Goal: Transaction & Acquisition: Book appointment/travel/reservation

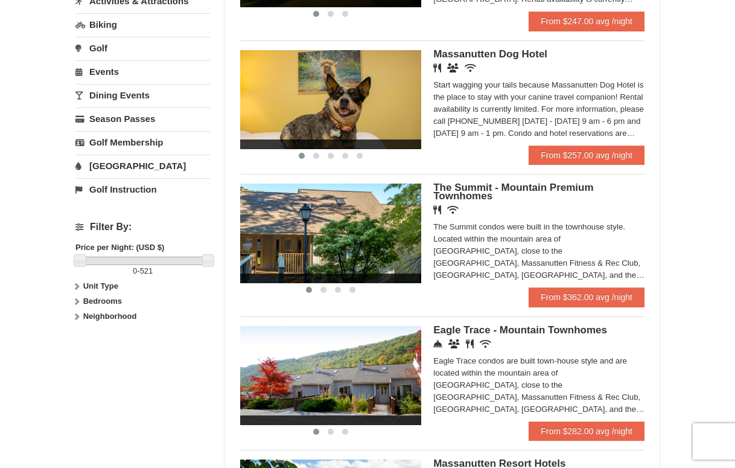
scroll to position [380, 0]
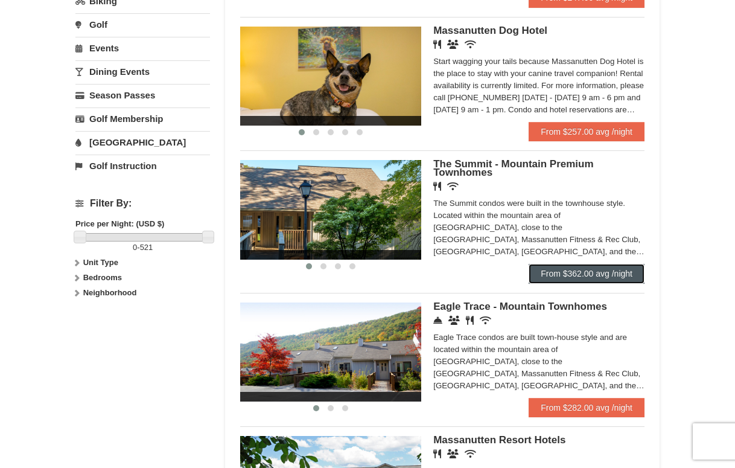
click at [564, 278] on link "From $362.00 avg /night" at bounding box center [587, 273] width 116 height 19
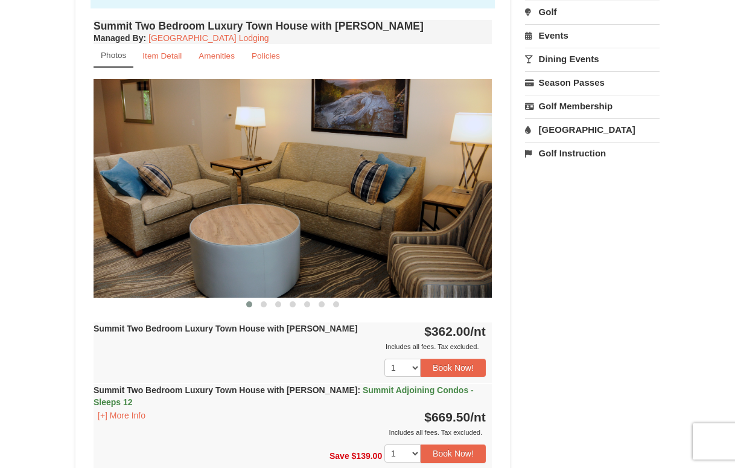
scroll to position [414, 0]
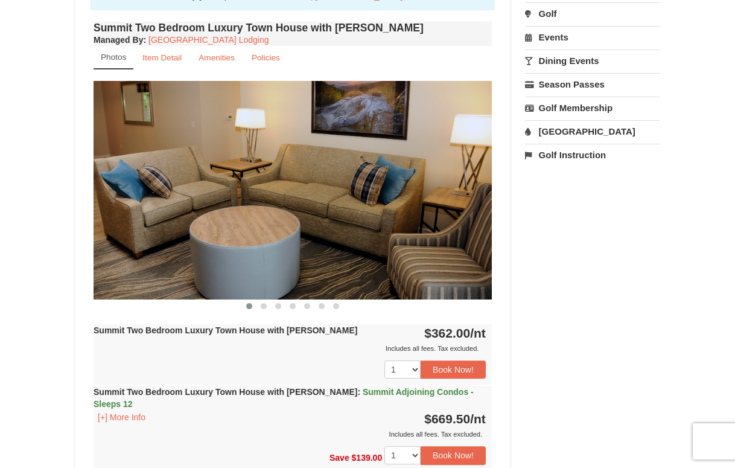
click at [315, 253] on img at bounding box center [293, 190] width 398 height 218
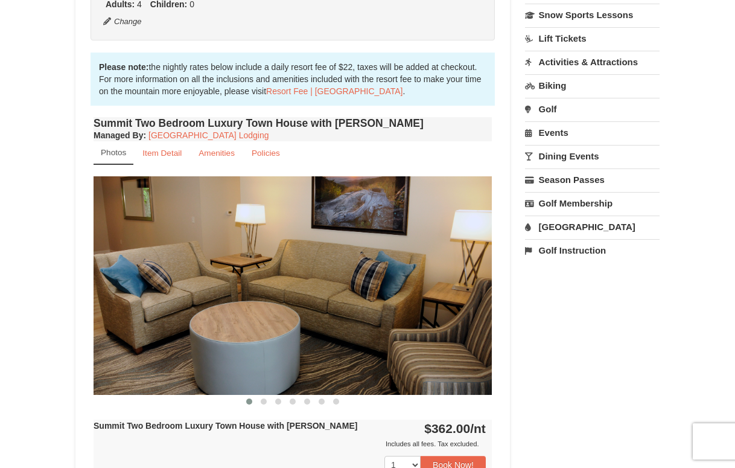
scroll to position [245, 0]
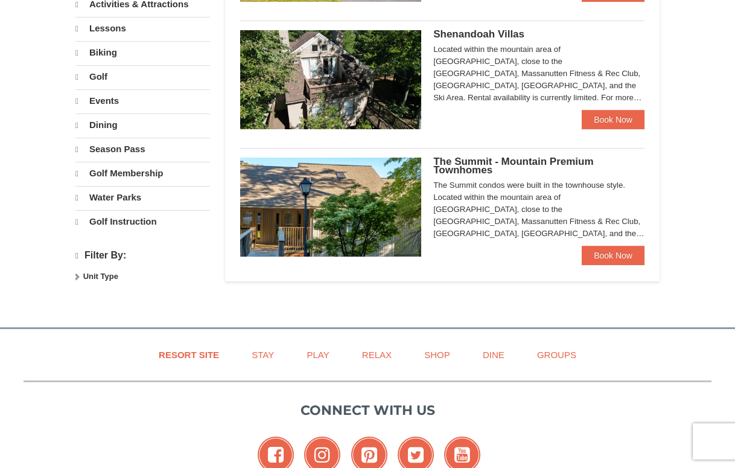
select select "10"
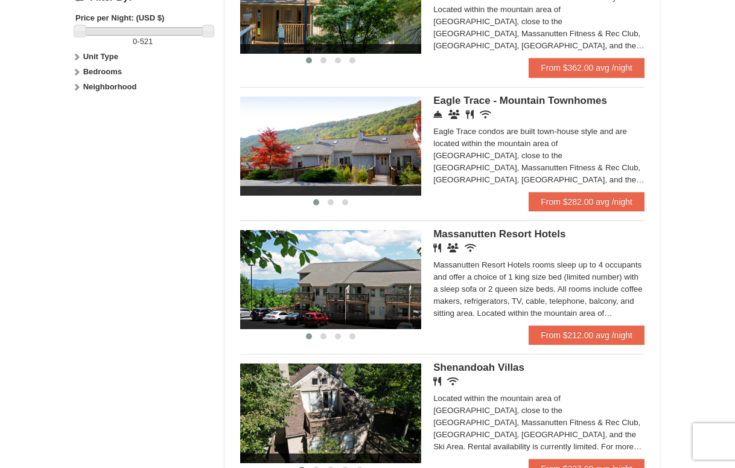
scroll to position [590, 0]
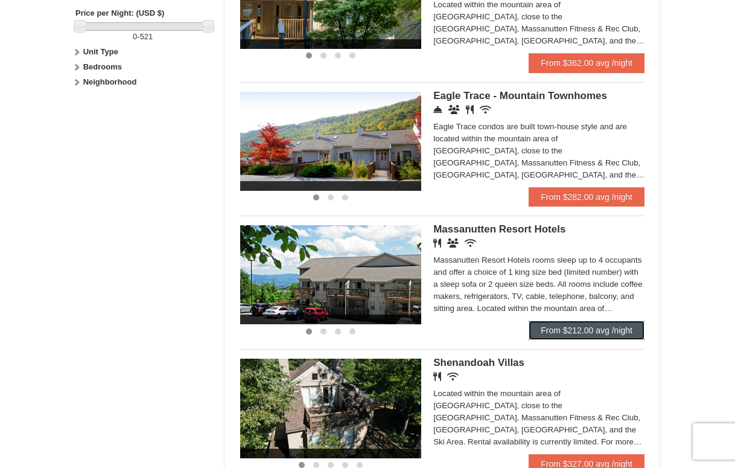
click at [595, 337] on link "From $212.00 avg /night" at bounding box center [587, 330] width 116 height 19
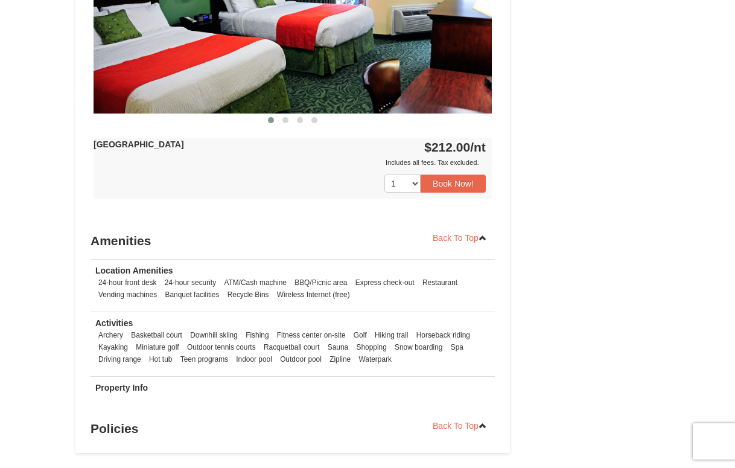
scroll to position [574, 0]
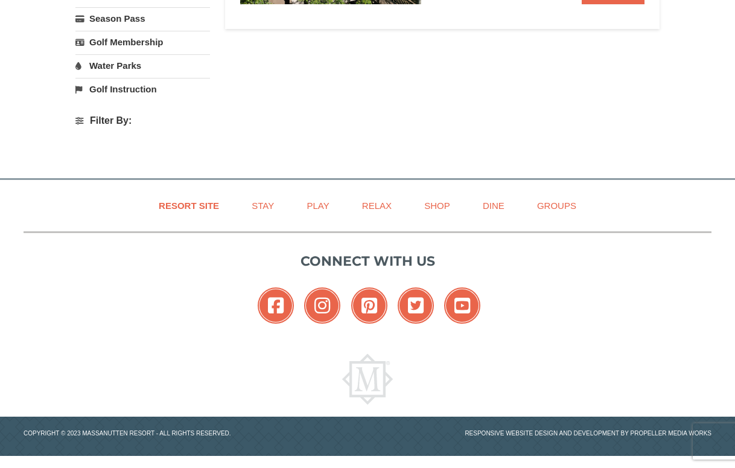
select select "10"
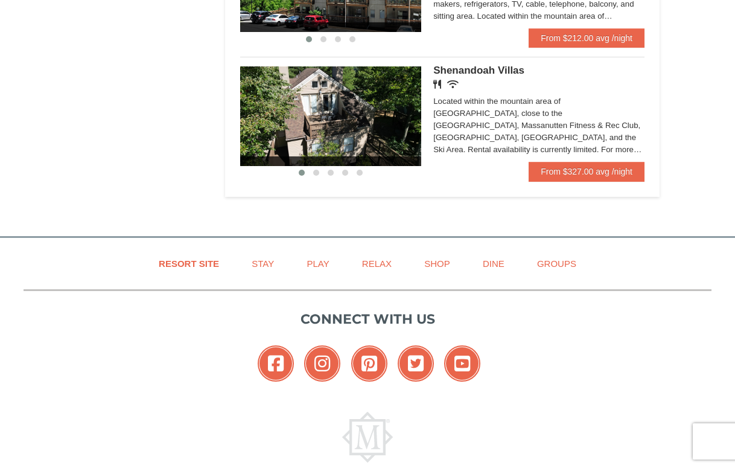
scroll to position [880, 0]
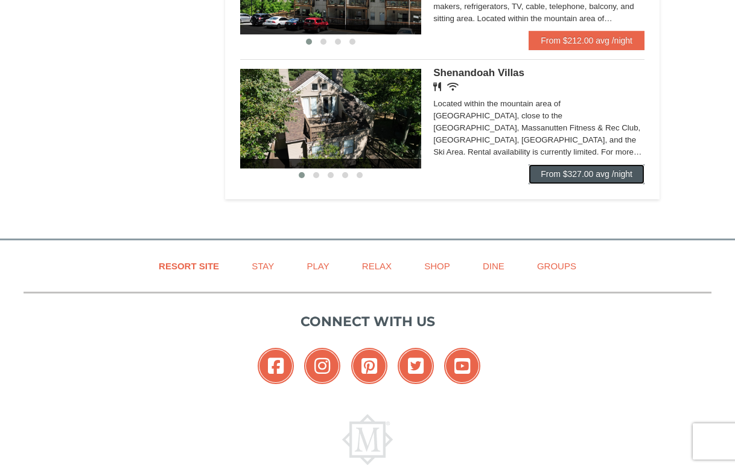
click at [550, 176] on link "From $327.00 avg /night" at bounding box center [587, 173] width 116 height 19
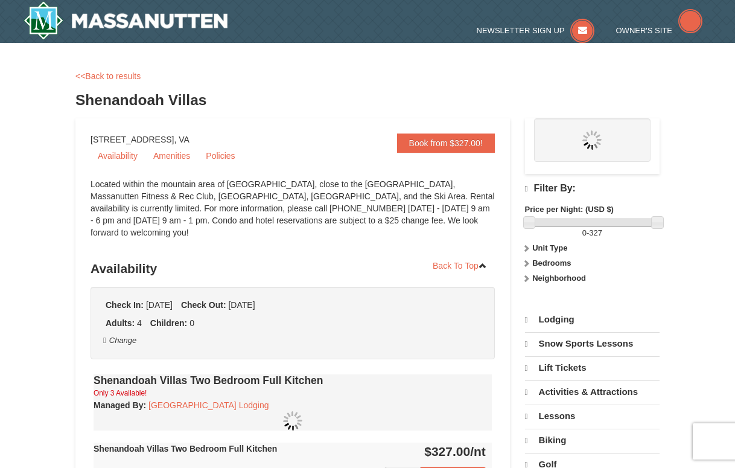
select select "10"
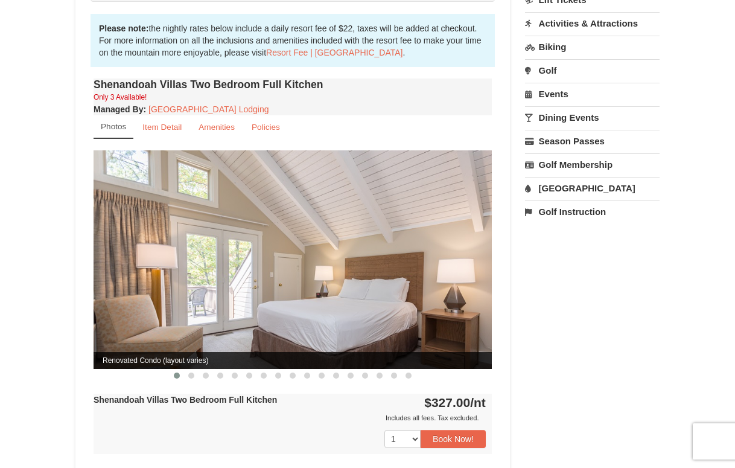
scroll to position [350, 0]
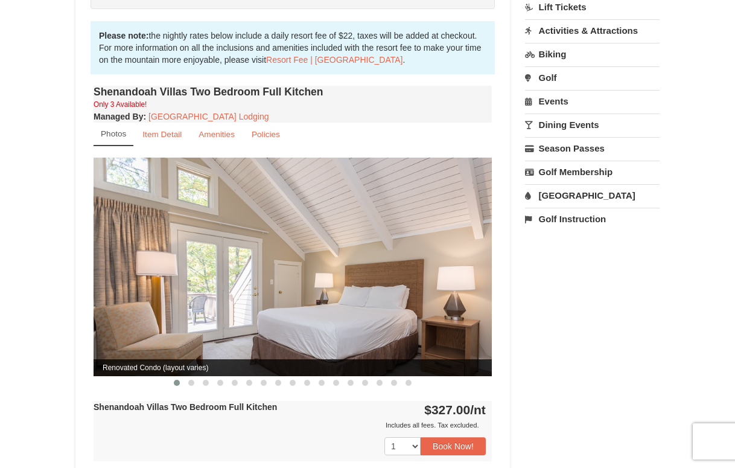
click at [286, 282] on img at bounding box center [293, 267] width 398 height 218
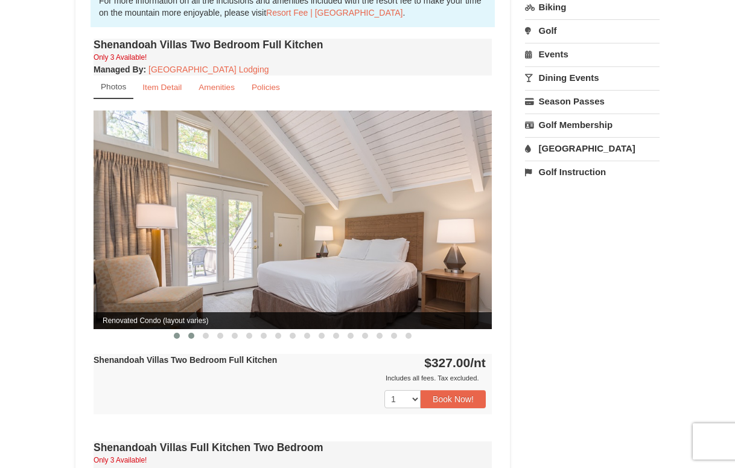
click at [188, 330] on button at bounding box center [191, 336] width 14 height 12
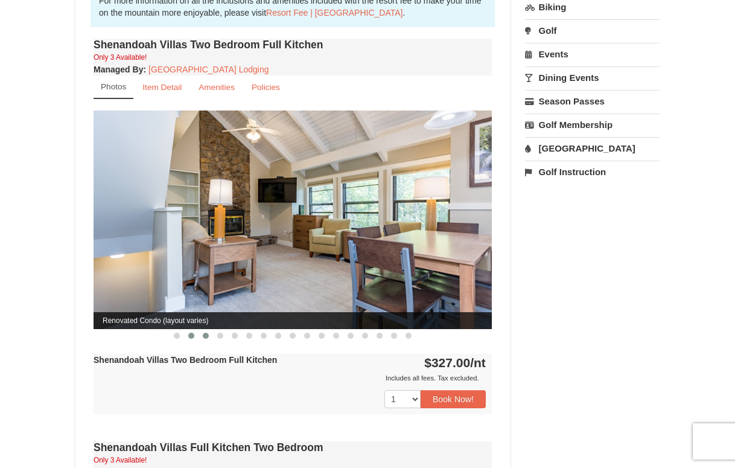
click at [208, 333] on span at bounding box center [206, 336] width 6 height 6
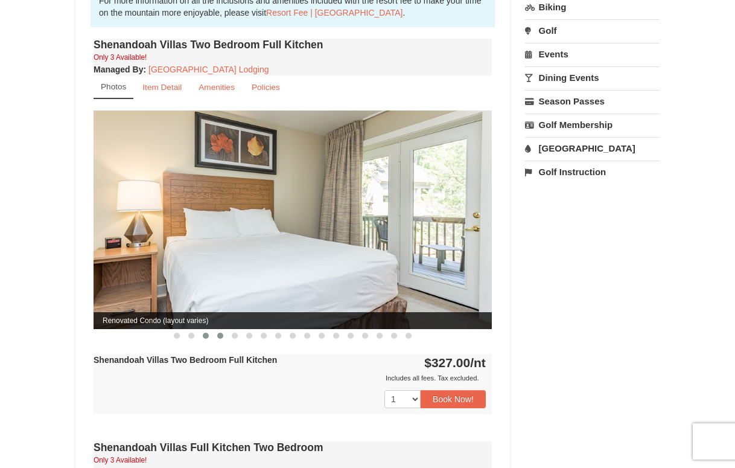
click at [223, 330] on button at bounding box center [220, 336] width 14 height 12
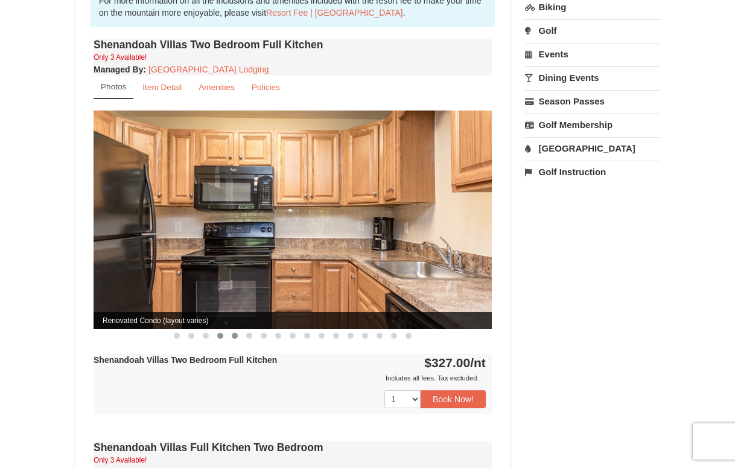
click at [232, 333] on span at bounding box center [235, 336] width 6 height 6
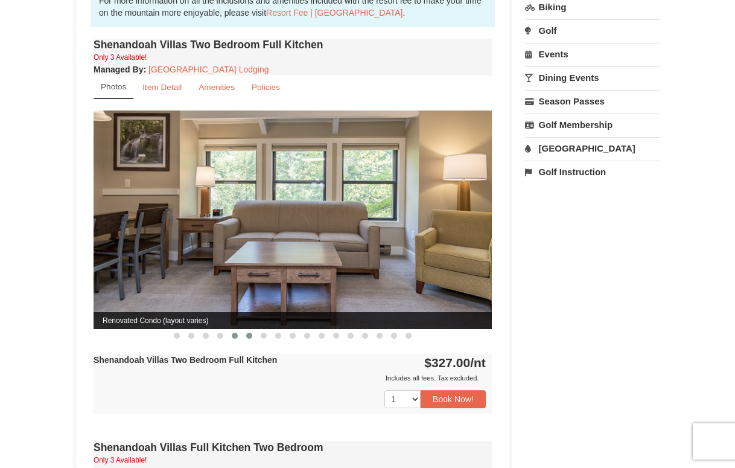
click at [248, 333] on span at bounding box center [249, 336] width 6 height 6
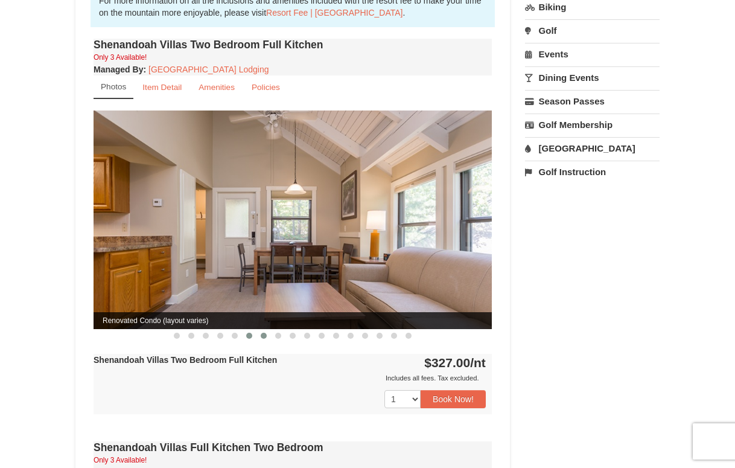
click at [265, 333] on span at bounding box center [264, 336] width 6 height 6
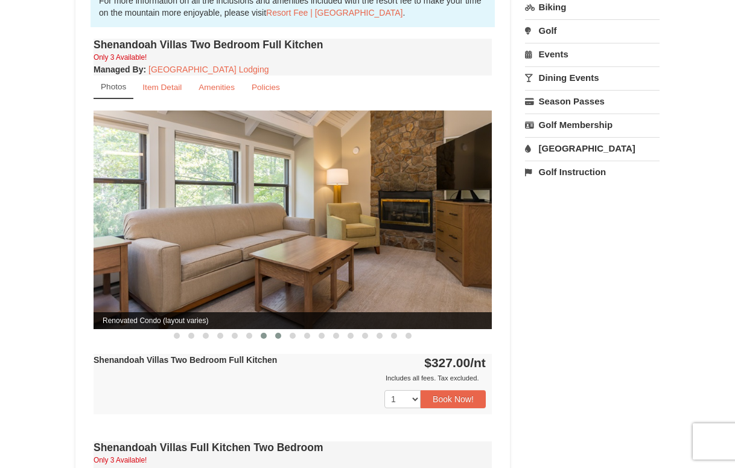
click at [275, 333] on span at bounding box center [278, 336] width 6 height 6
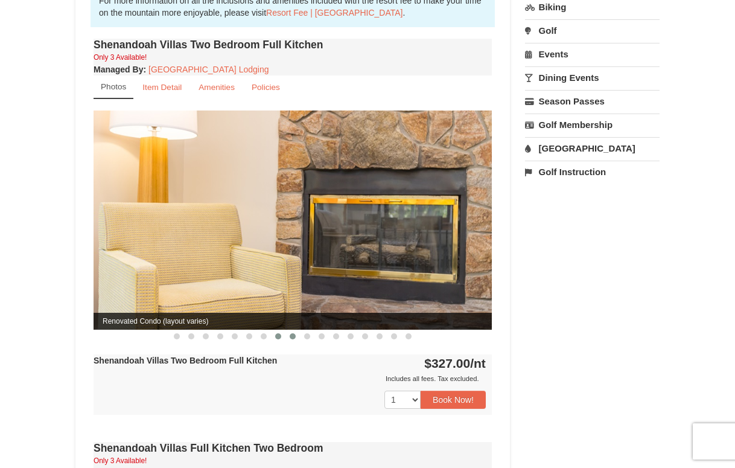
click at [289, 330] on button at bounding box center [293, 336] width 14 height 12
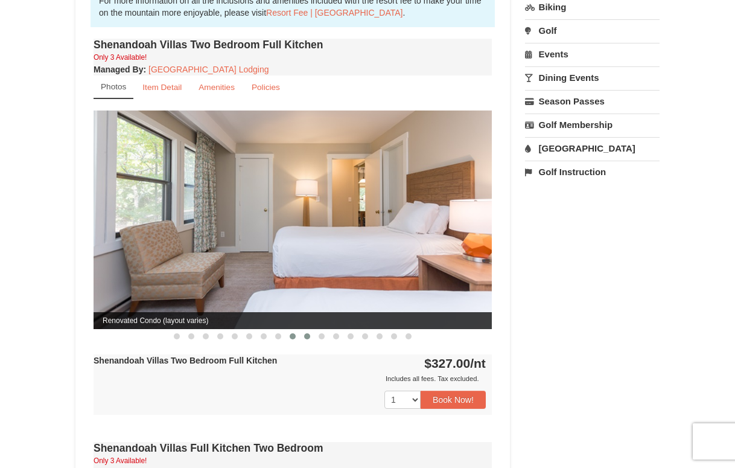
click at [307, 333] on span at bounding box center [307, 336] width 6 height 6
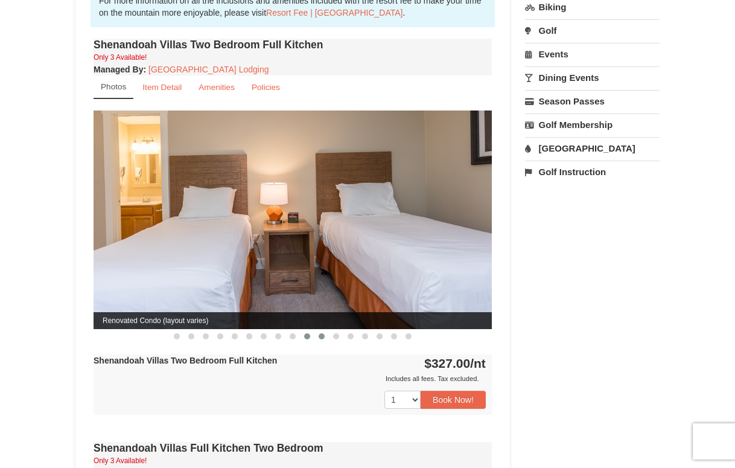
click at [319, 333] on span at bounding box center [322, 336] width 6 height 6
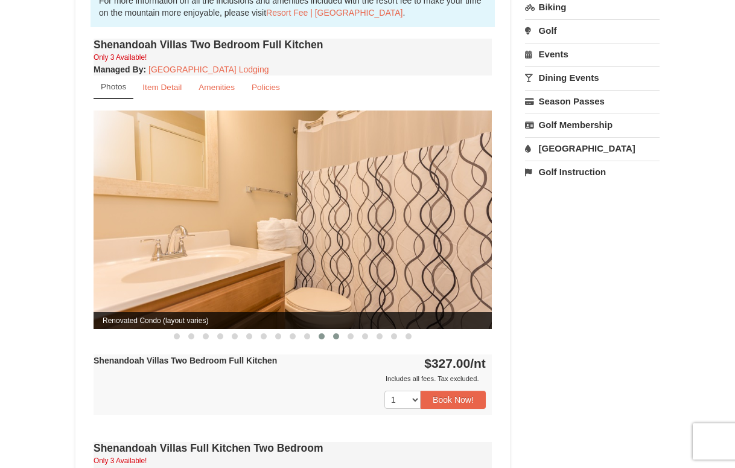
click at [334, 333] on span at bounding box center [336, 336] width 6 height 6
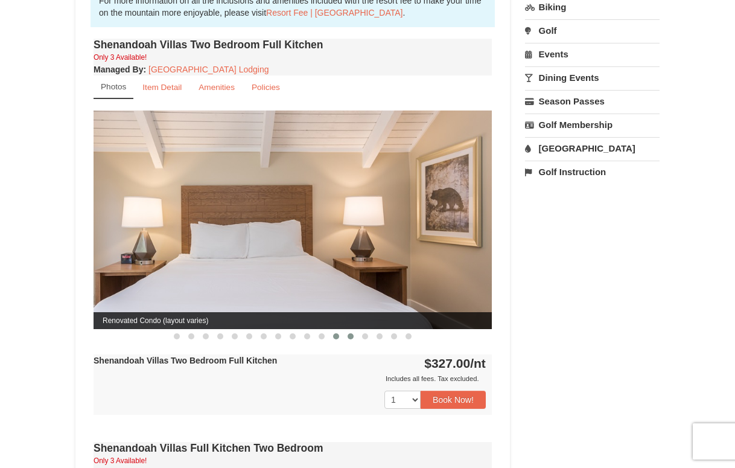
click at [352, 333] on span at bounding box center [351, 336] width 6 height 6
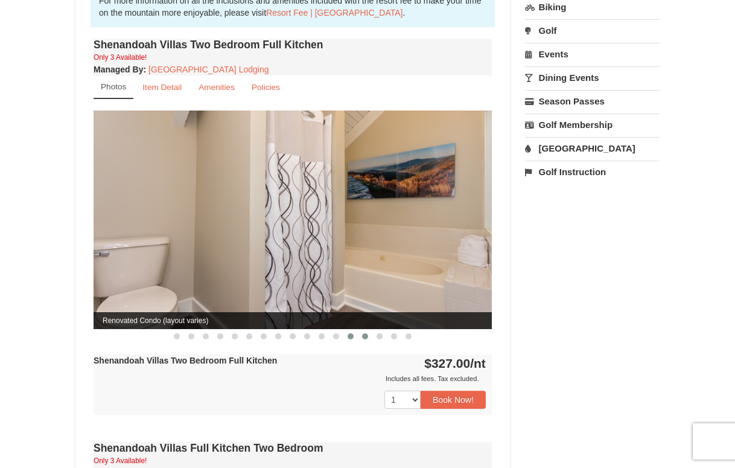
click at [368, 333] on span at bounding box center [365, 336] width 6 height 6
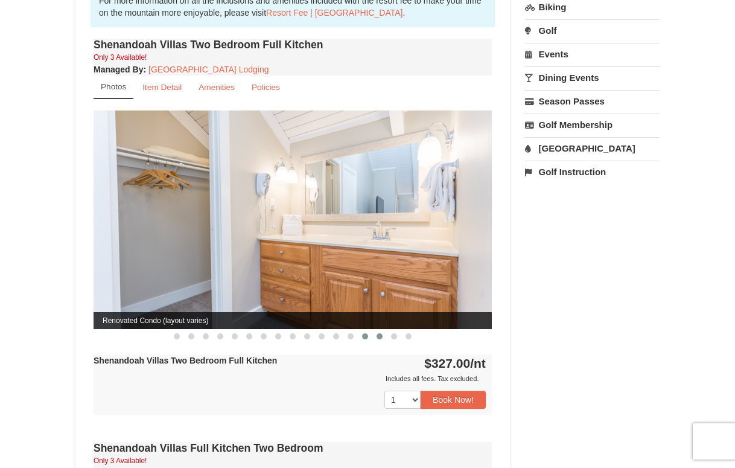
click at [378, 333] on span at bounding box center [380, 336] width 6 height 6
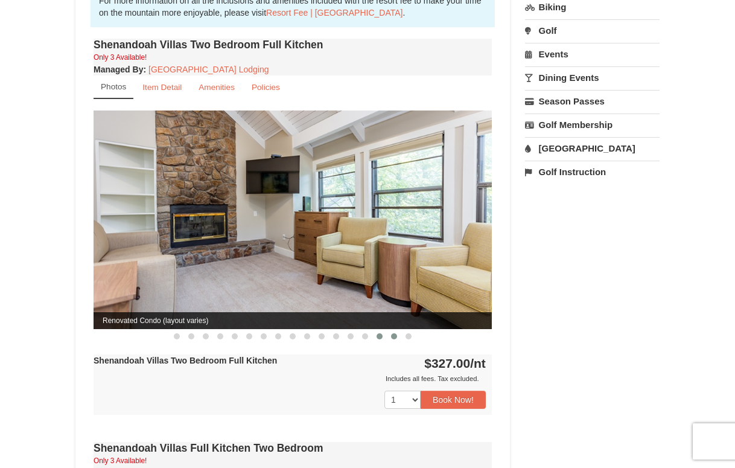
click at [388, 330] on button at bounding box center [394, 336] width 14 height 12
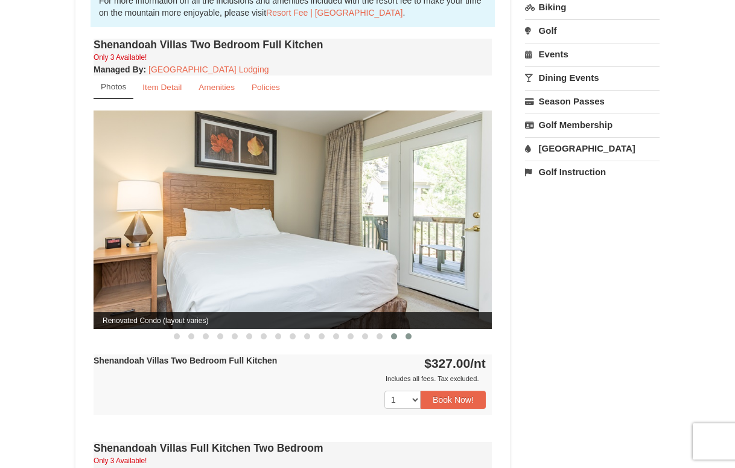
click at [406, 333] on span at bounding box center [409, 336] width 6 height 6
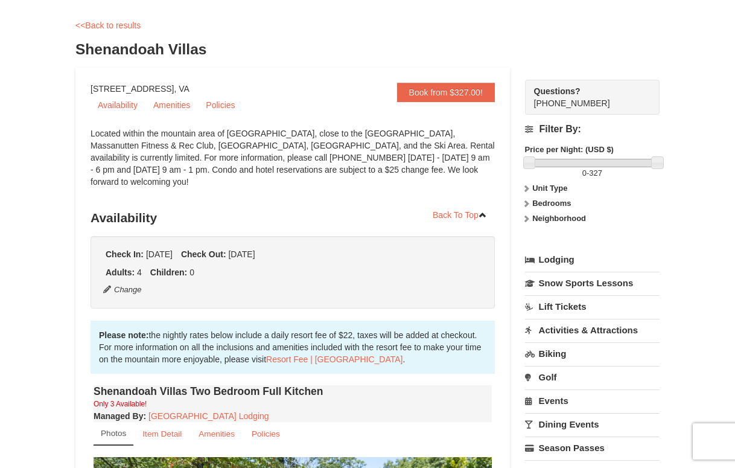
scroll to position [0, 0]
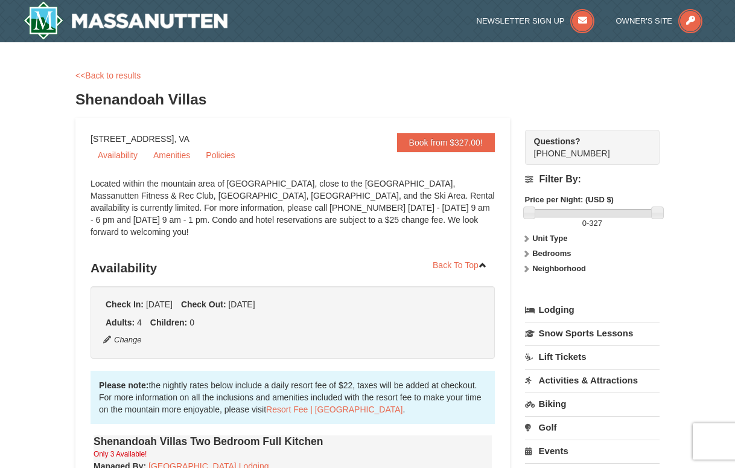
drag, startPoint x: 232, startPoint y: 134, endPoint x: 81, endPoint y: 135, distance: 151.5
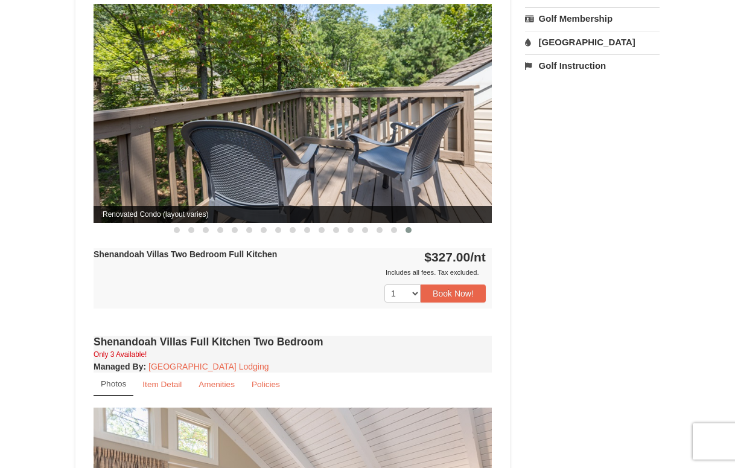
scroll to position [485, 0]
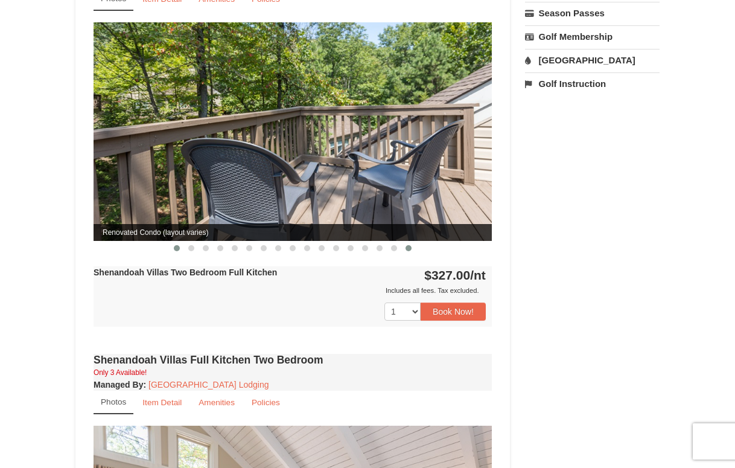
click at [174, 245] on span at bounding box center [177, 248] width 6 height 6
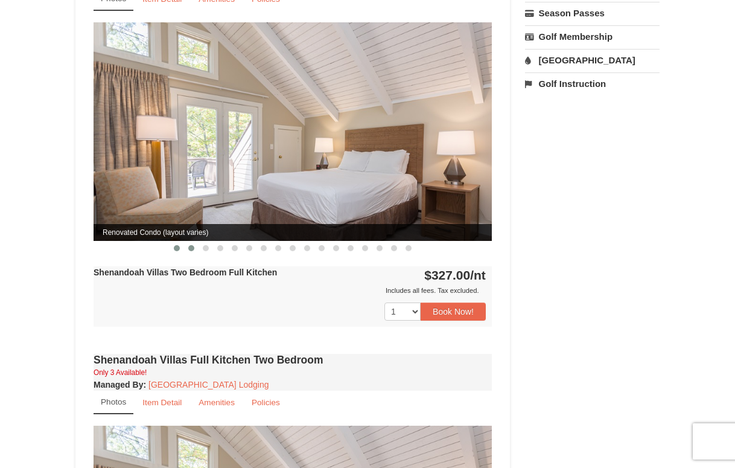
click at [192, 245] on span at bounding box center [191, 248] width 6 height 6
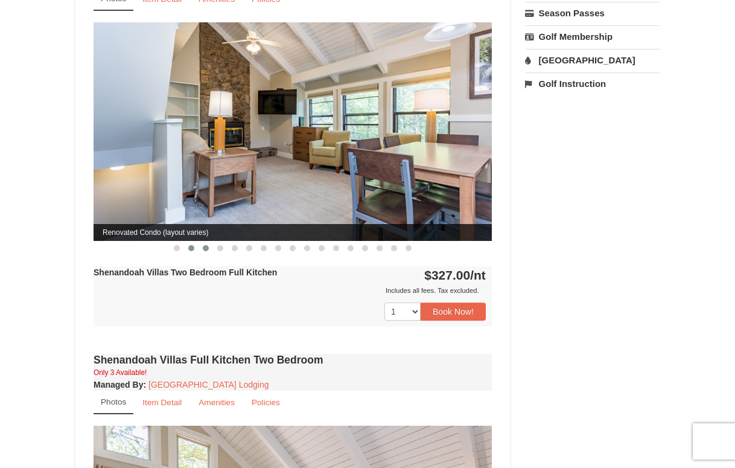
click at [203, 242] on button at bounding box center [206, 248] width 14 height 12
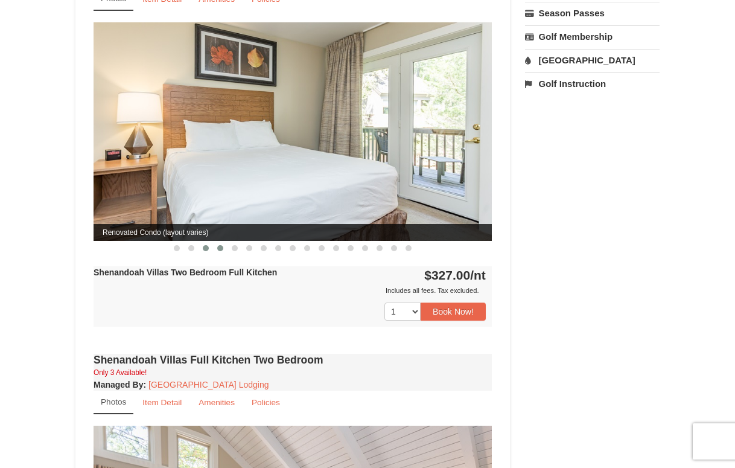
click at [222, 245] on span at bounding box center [220, 248] width 6 height 6
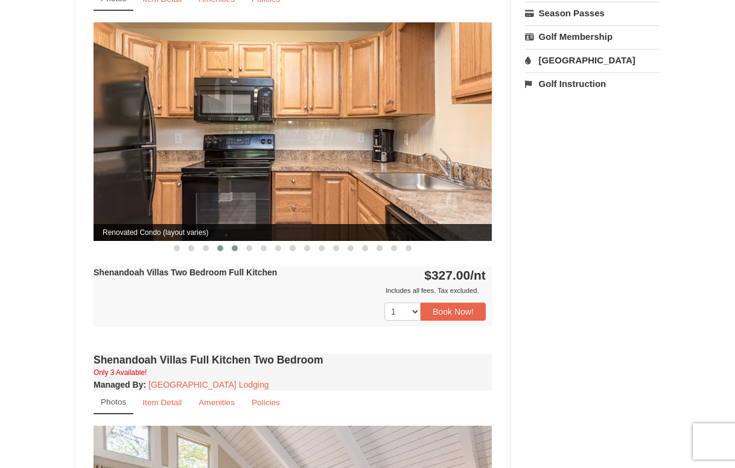
click at [236, 245] on span at bounding box center [235, 248] width 6 height 6
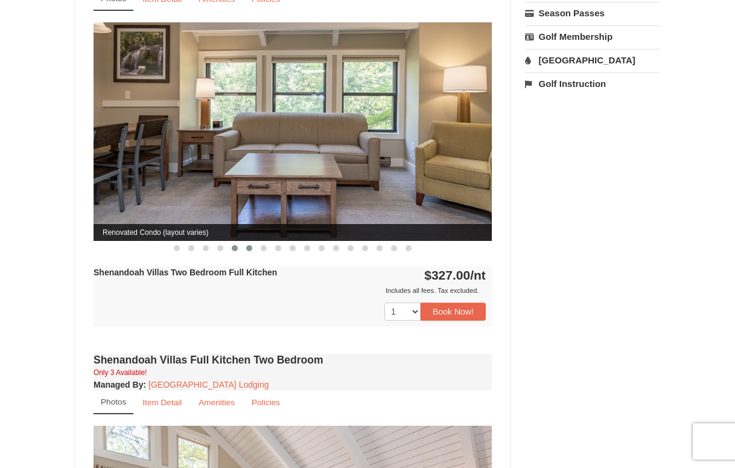
click at [250, 242] on button at bounding box center [249, 248] width 14 height 12
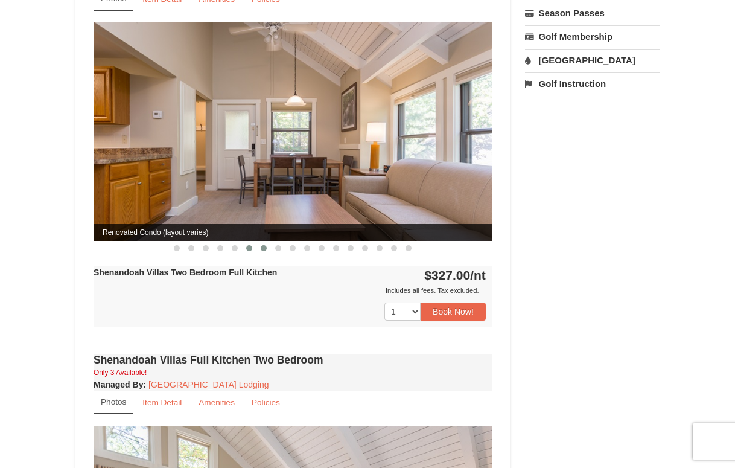
click at [263, 242] on button at bounding box center [264, 248] width 14 height 12
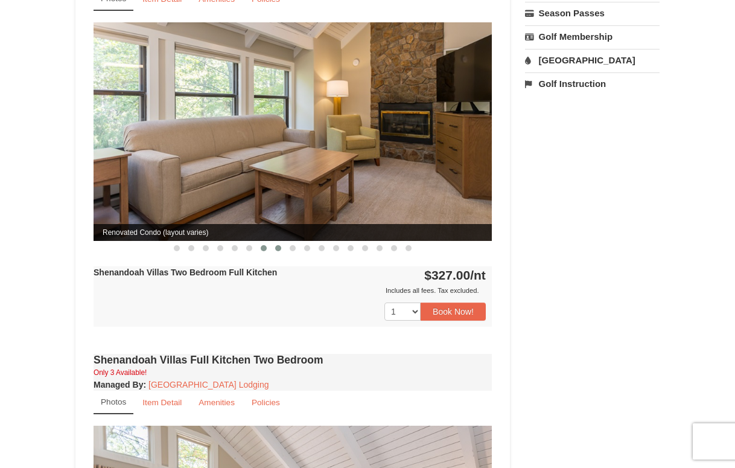
click at [278, 245] on span at bounding box center [278, 248] width 6 height 6
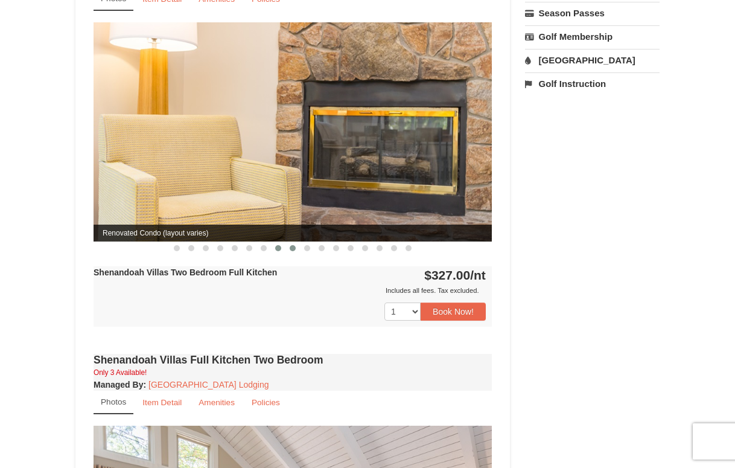
click at [292, 245] on span at bounding box center [293, 248] width 6 height 6
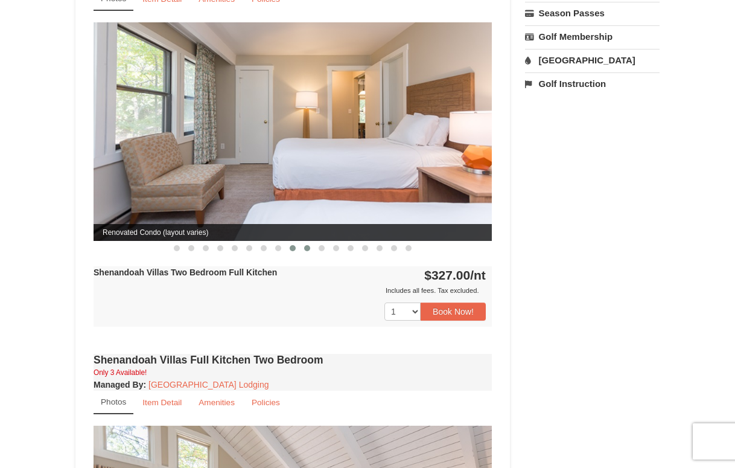
click at [300, 242] on button at bounding box center [307, 248] width 14 height 12
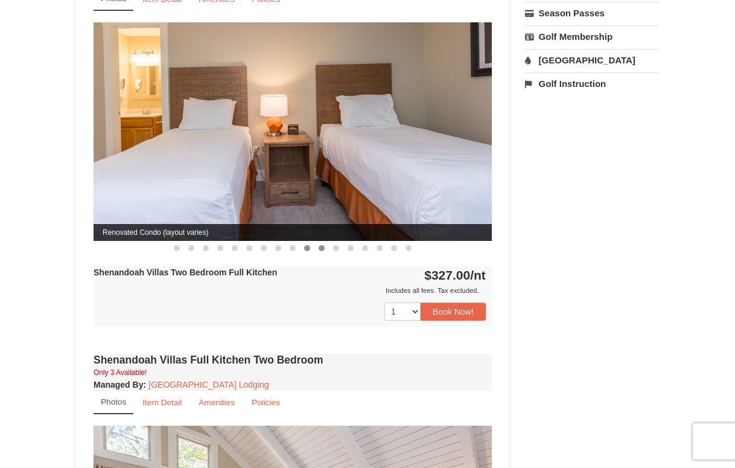
click at [319, 245] on span at bounding box center [322, 248] width 6 height 6
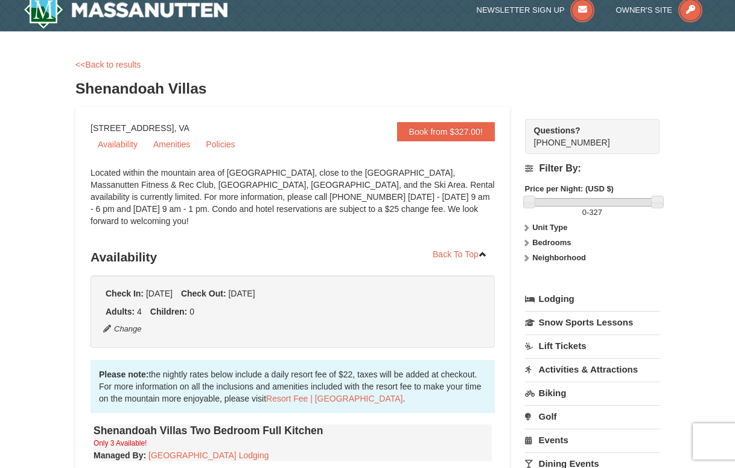
scroll to position [0, 0]
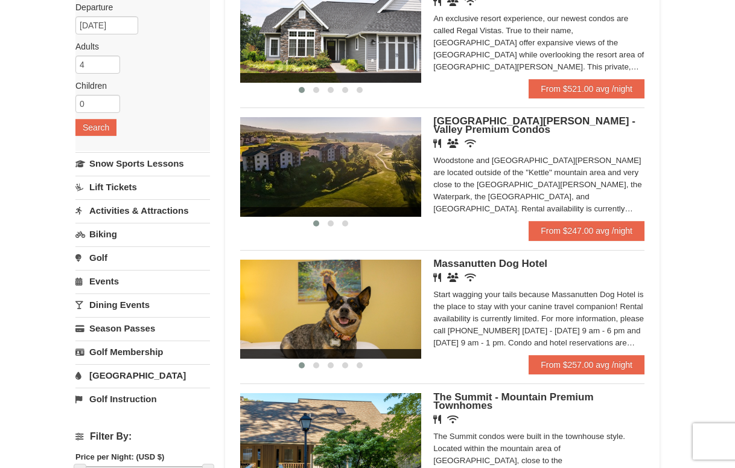
scroll to position [126, 0]
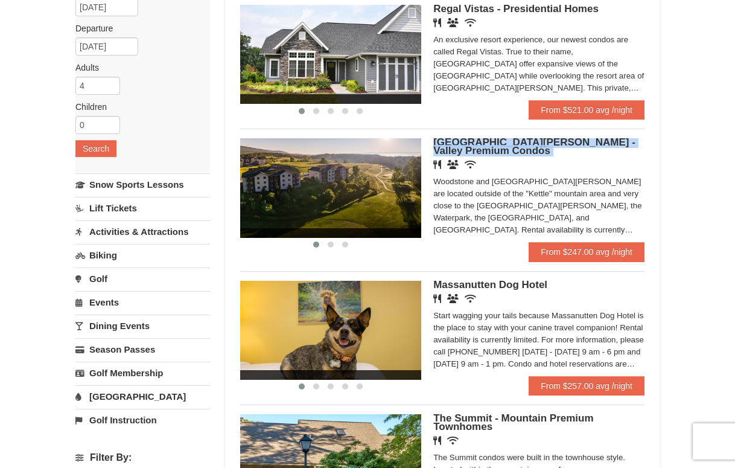
drag, startPoint x: 428, startPoint y: 133, endPoint x: 484, endPoint y: 162, distance: 63.2
click at [484, 162] on div "‹ › Woodstone Meadows - Valley Premium Condos Restaurant Banquet Facilities Wir…" at bounding box center [442, 190] width 404 height 123
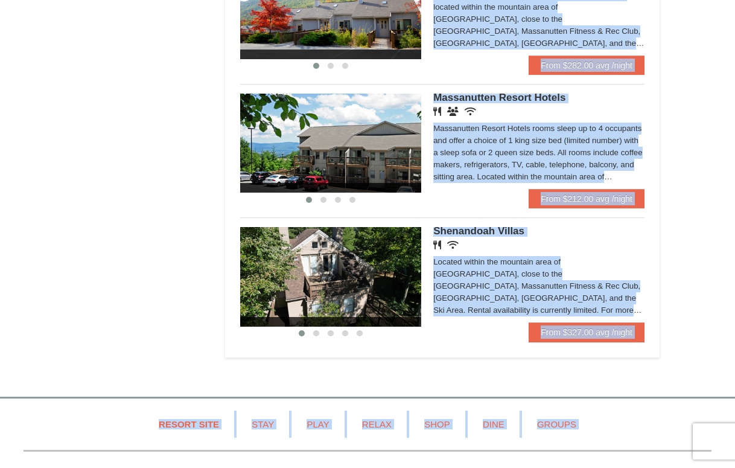
scroll to position [793, 0]
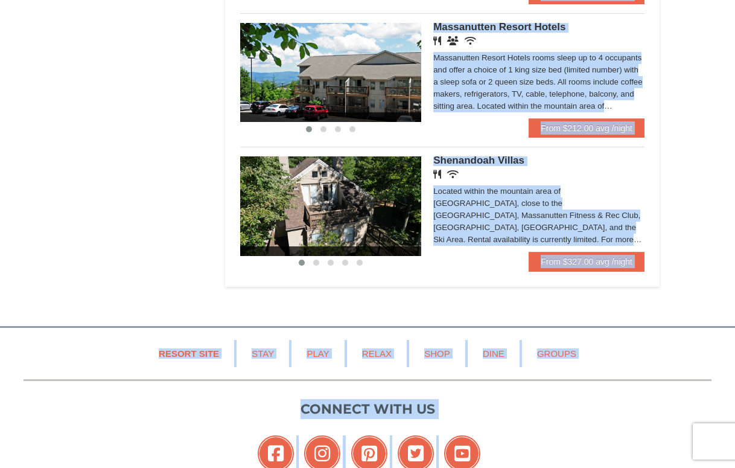
drag, startPoint x: 422, startPoint y: 129, endPoint x: 545, endPoint y: 477, distance: 369.2
copy body "Woodstone Meadows - Valley Premium Condos Restaurant Banquet Facilities Wireles…"
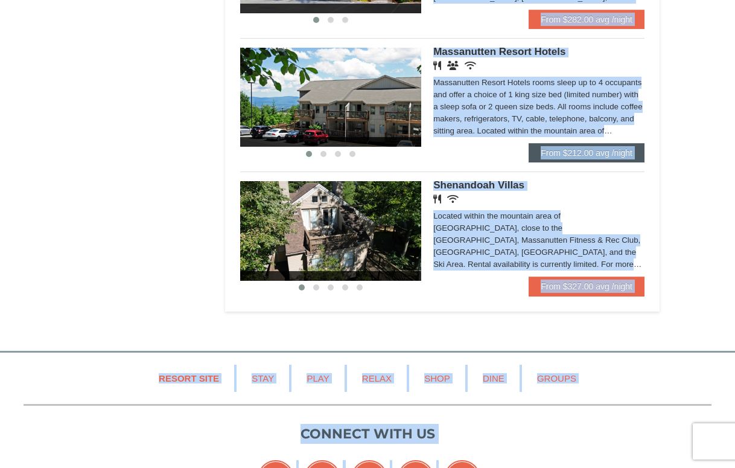
scroll to position [765, 0]
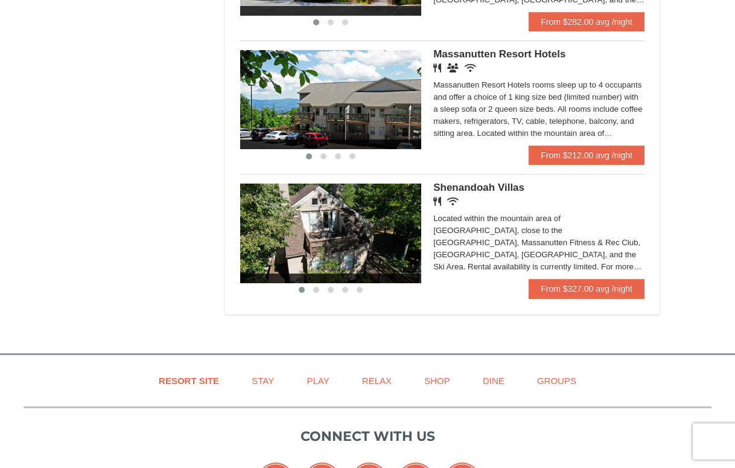
click at [544, 203] on div "Shenandoah Villas Restaurant Wireless Internet (free) Located within the mounta…" at bounding box center [538, 231] width 211 height 95
click at [506, 191] on span "Shenandoah Villas" at bounding box center [478, 187] width 91 height 11
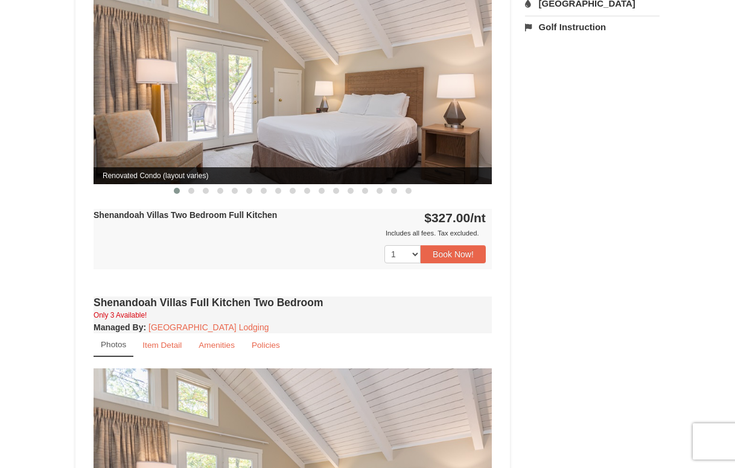
scroll to position [764, 0]
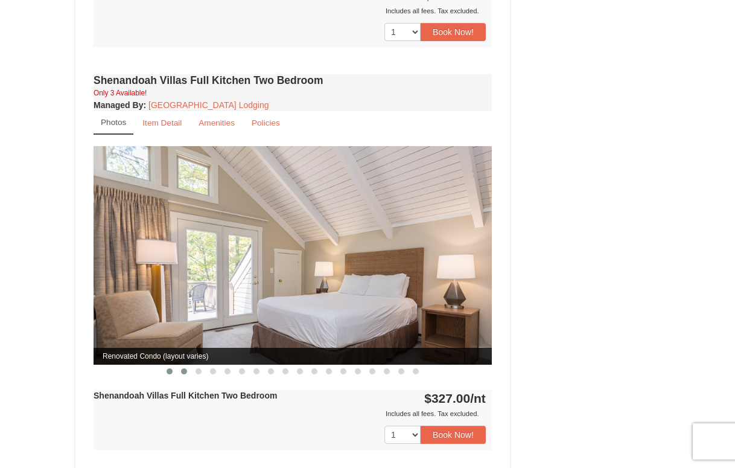
click at [182, 368] on span at bounding box center [184, 371] width 6 height 6
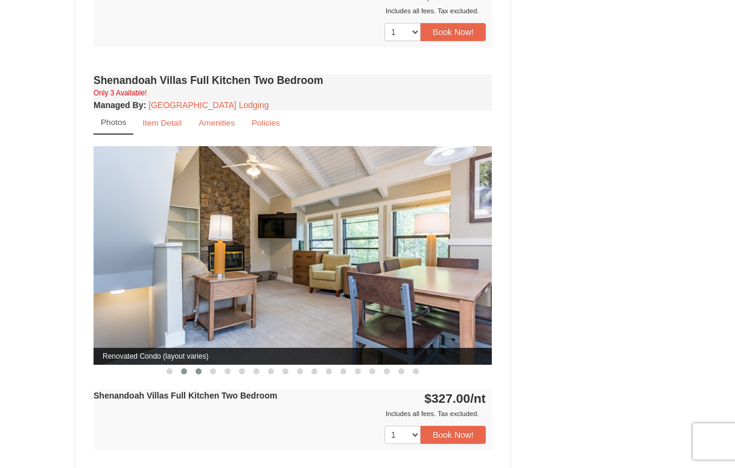
click at [200, 368] on span at bounding box center [199, 371] width 6 height 6
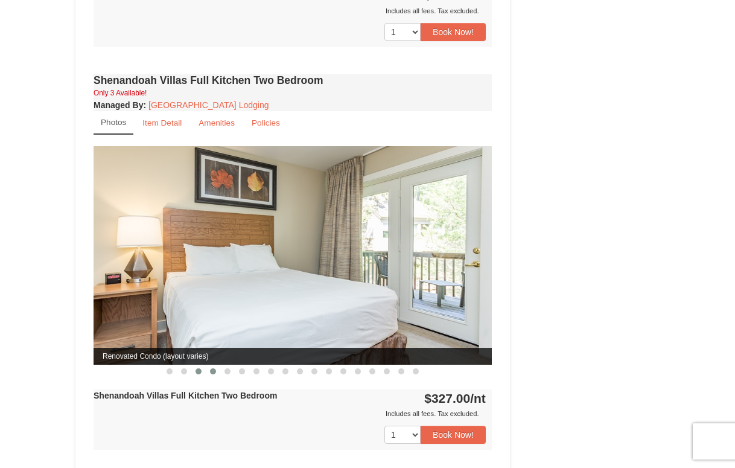
click at [215, 365] on button at bounding box center [213, 371] width 14 height 12
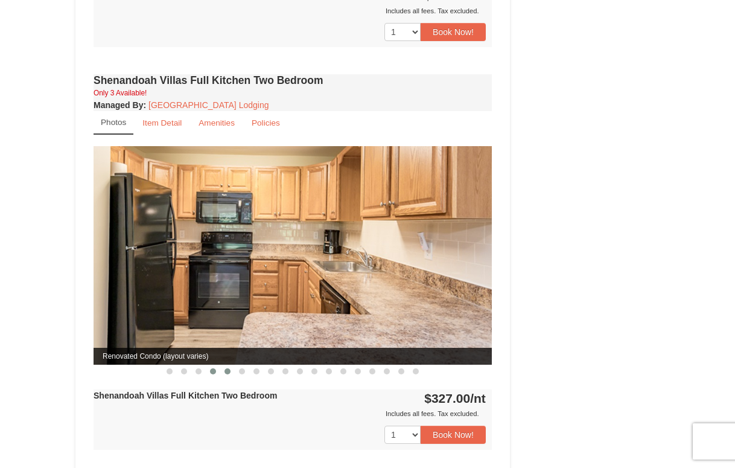
click at [229, 368] on span at bounding box center [228, 371] width 6 height 6
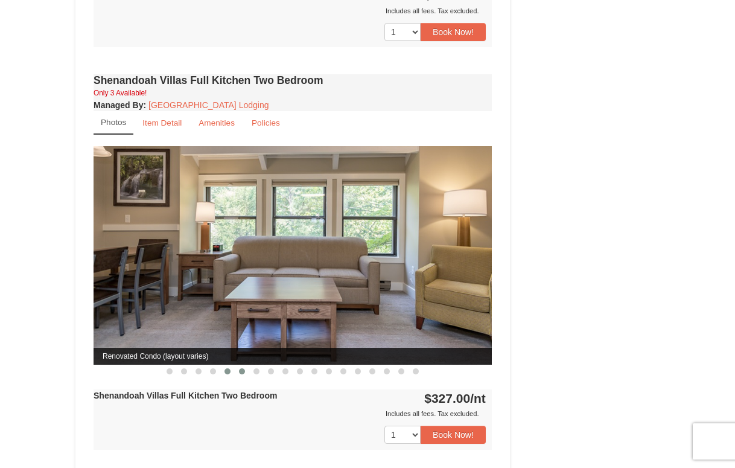
click at [239, 368] on span at bounding box center [242, 371] width 6 height 6
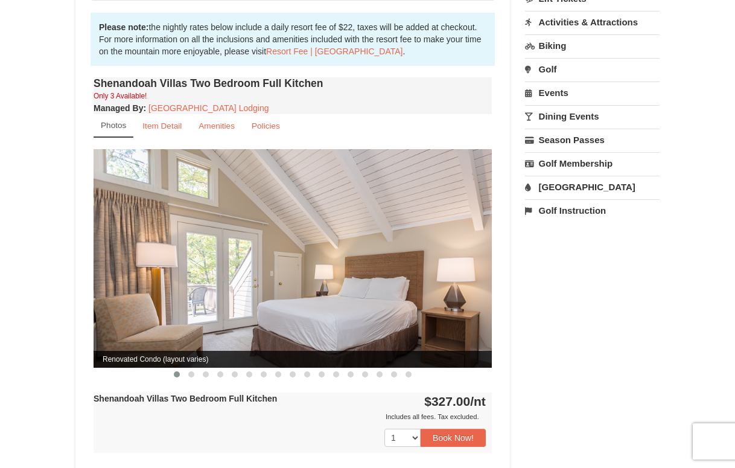
scroll to position [369, 0]
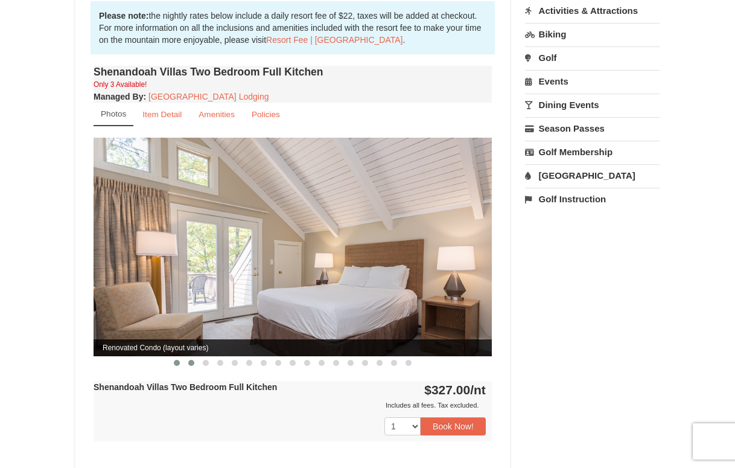
click at [190, 360] on span at bounding box center [191, 363] width 6 height 6
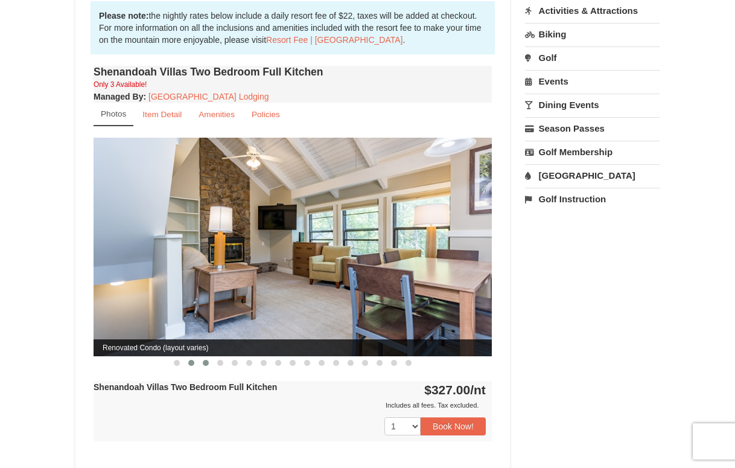
click at [210, 357] on button at bounding box center [206, 363] width 14 height 12
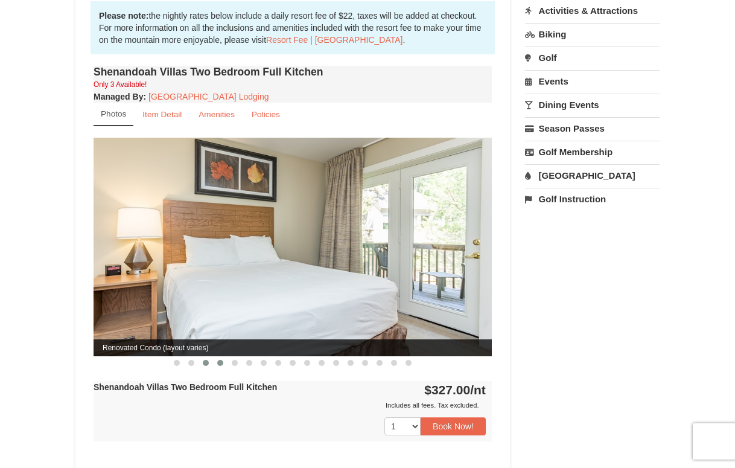
click at [220, 360] on span at bounding box center [220, 363] width 6 height 6
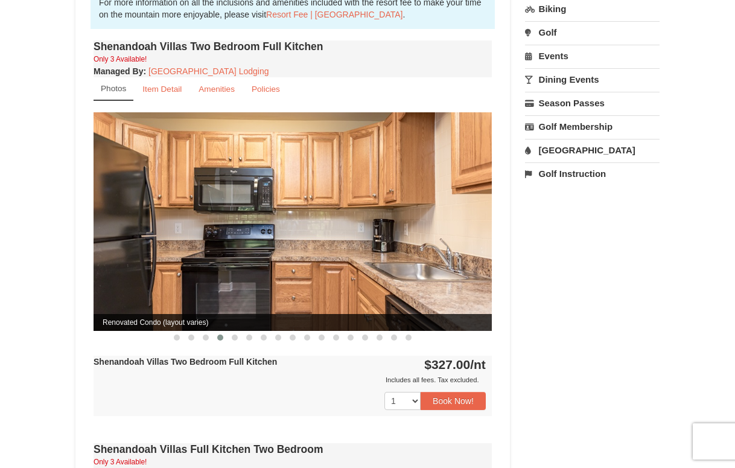
scroll to position [406, 0]
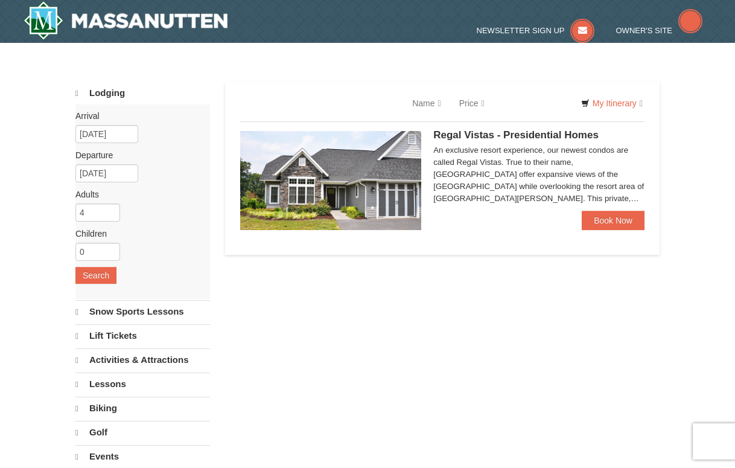
select select "10"
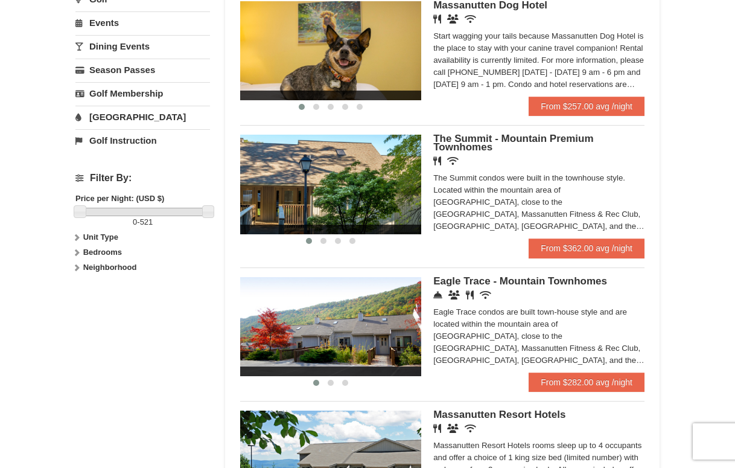
scroll to position [404, 0]
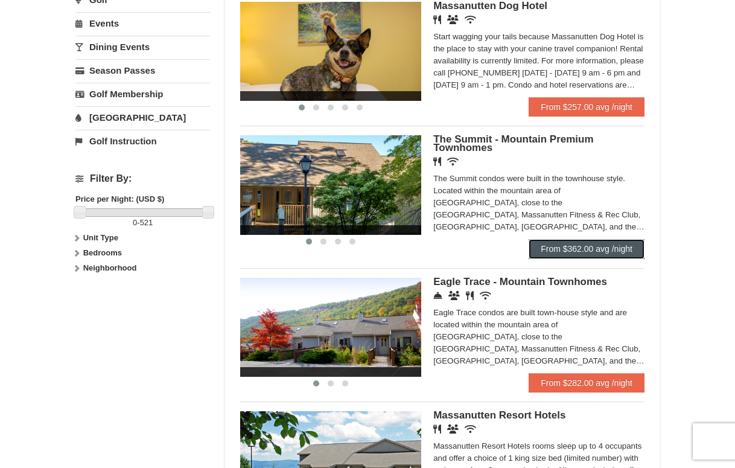
click at [546, 249] on link "From $362.00 avg /night" at bounding box center [587, 248] width 116 height 19
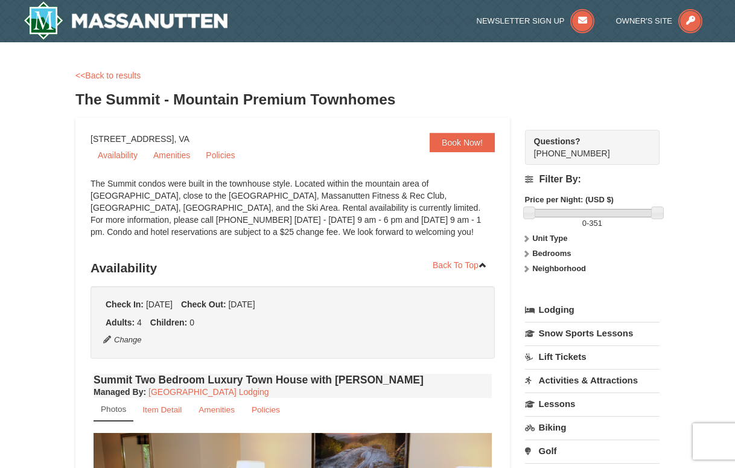
select select "10"
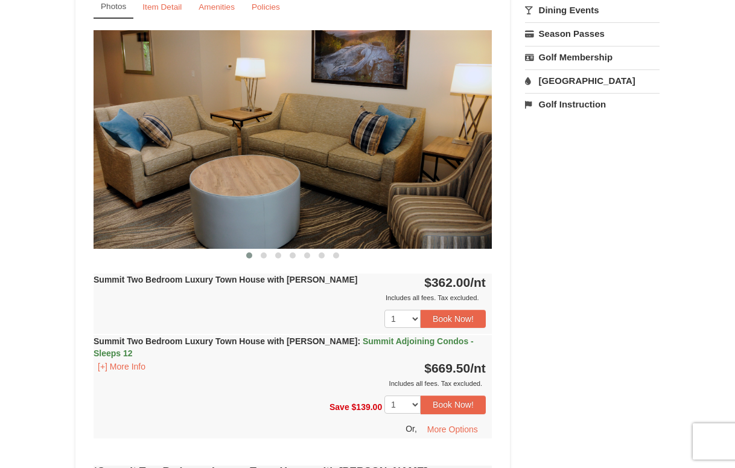
scroll to position [459, 0]
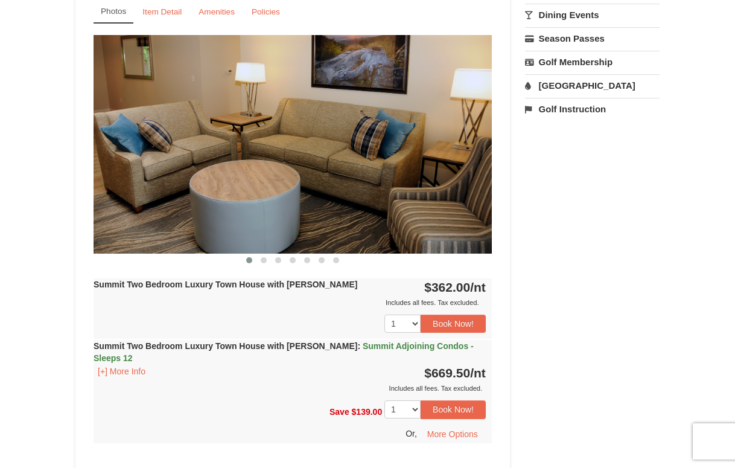
click at [430, 170] on img at bounding box center [293, 144] width 398 height 218
click at [257, 257] on button at bounding box center [264, 260] width 14 height 12
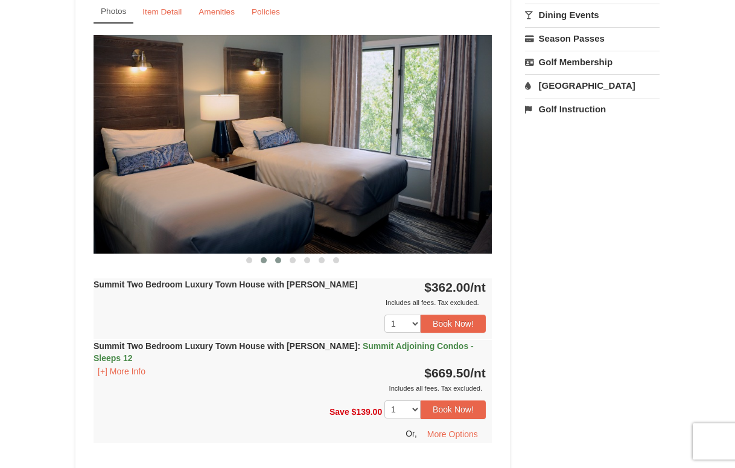
click at [276, 261] on span at bounding box center [278, 260] width 6 height 6
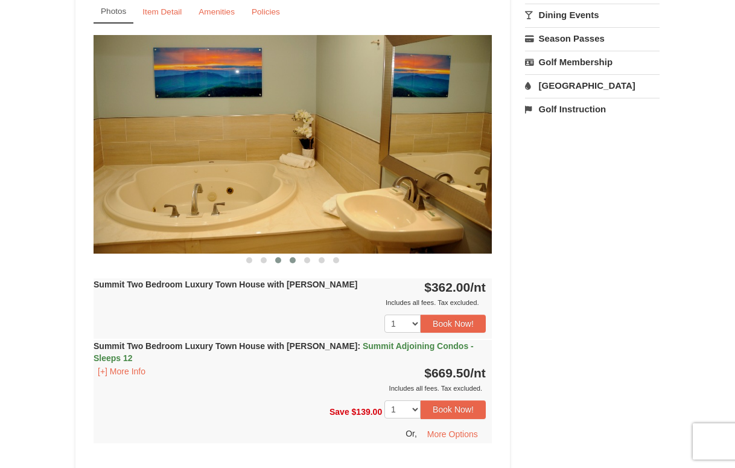
click at [288, 258] on button at bounding box center [293, 260] width 14 height 12
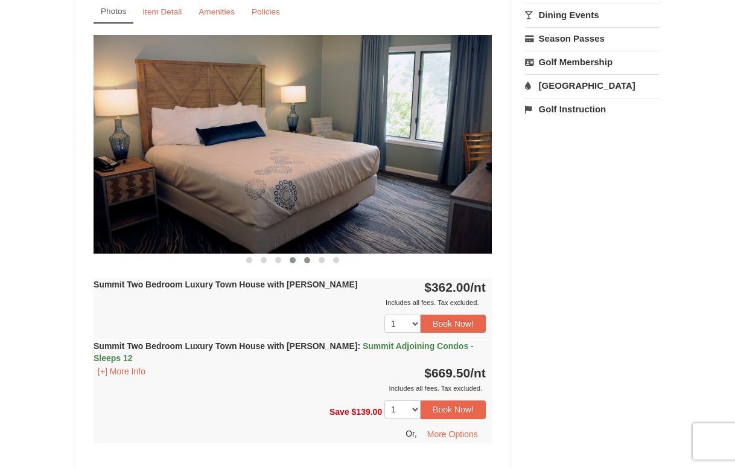
click at [302, 259] on button at bounding box center [307, 260] width 14 height 12
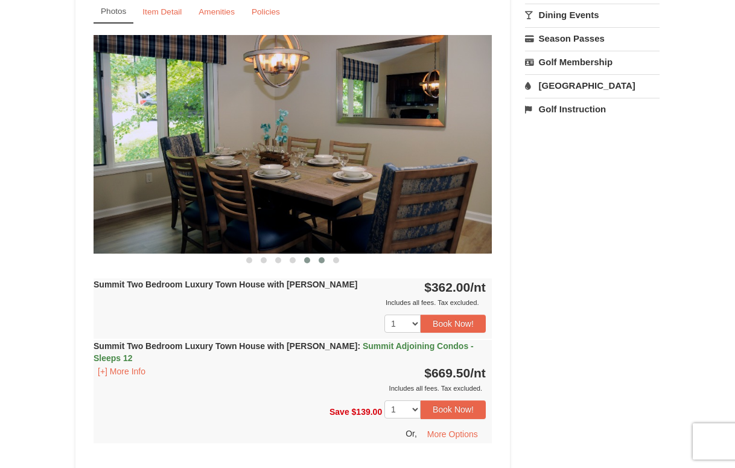
click at [325, 258] on button at bounding box center [322, 260] width 14 height 12
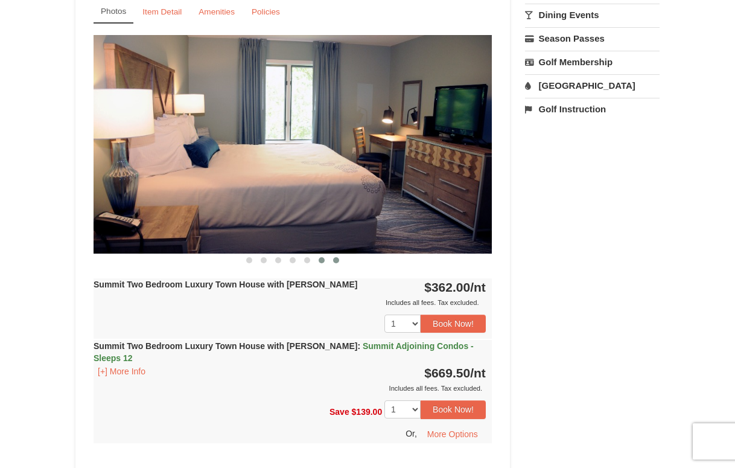
click at [337, 260] on span at bounding box center [336, 260] width 6 height 6
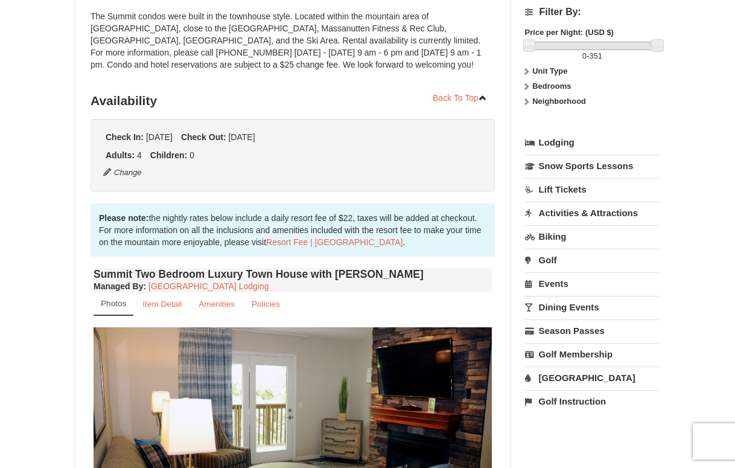
scroll to position [0, 0]
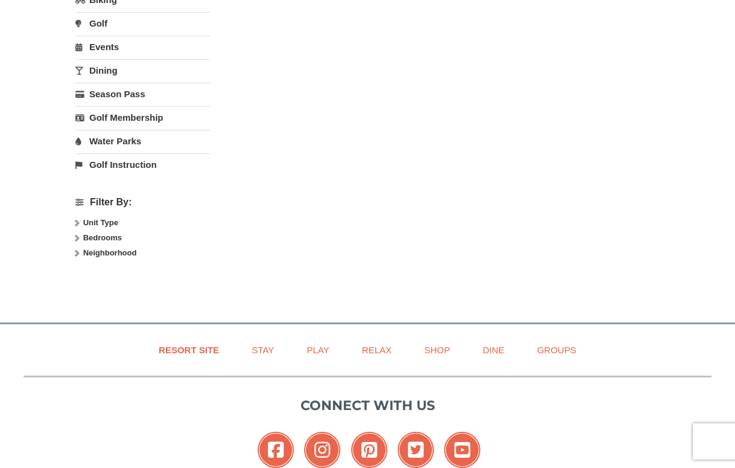
select select "10"
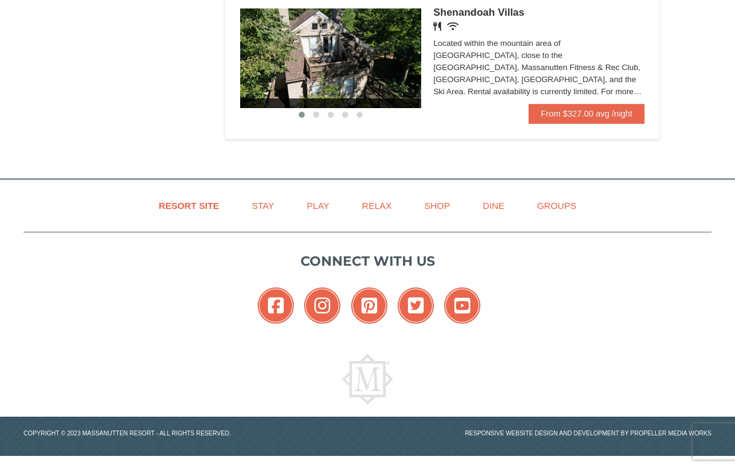
scroll to position [663, 0]
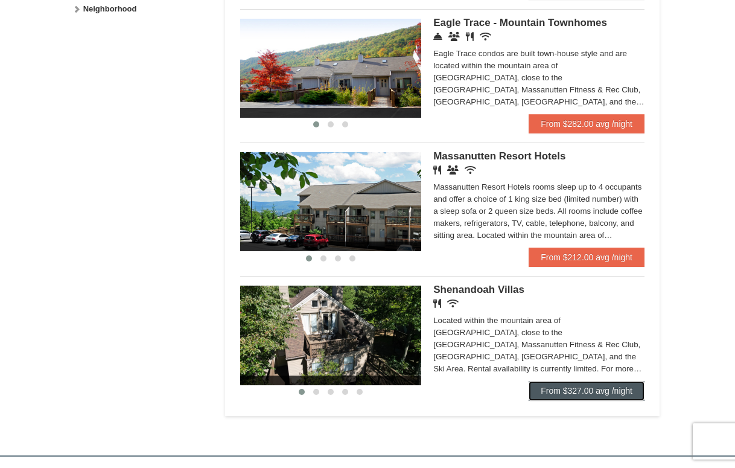
click at [556, 400] on link "From $327.00 avg /night" at bounding box center [587, 390] width 116 height 19
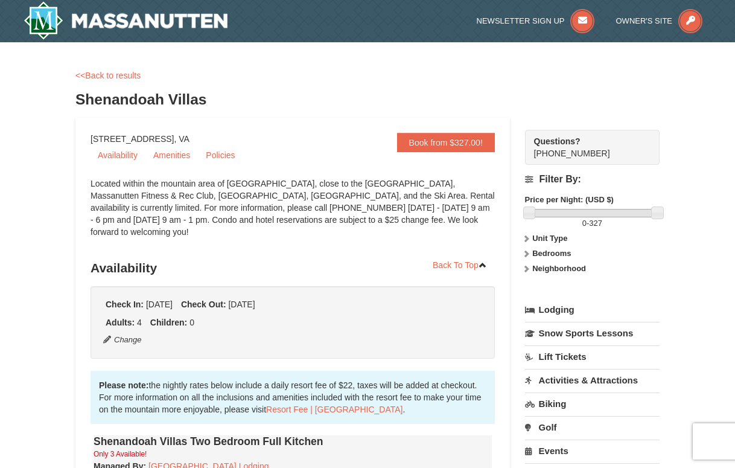
select select "10"
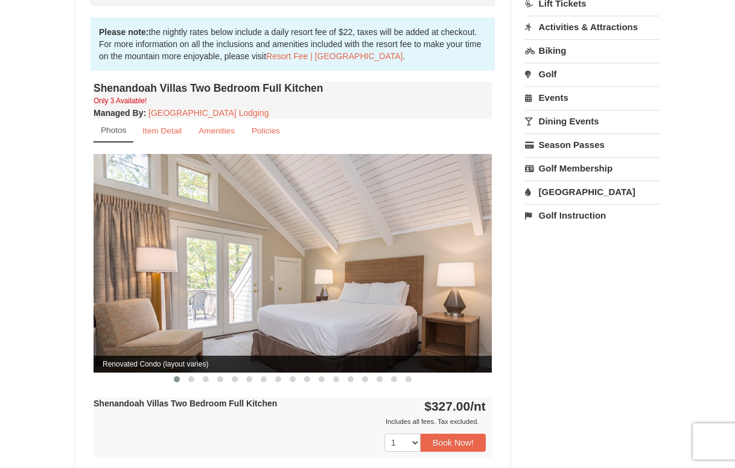
scroll to position [356, 0]
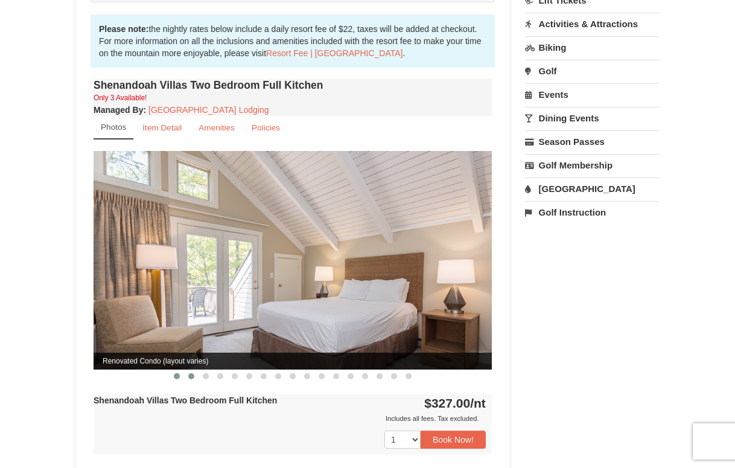
click at [191, 373] on span at bounding box center [191, 376] width 6 height 6
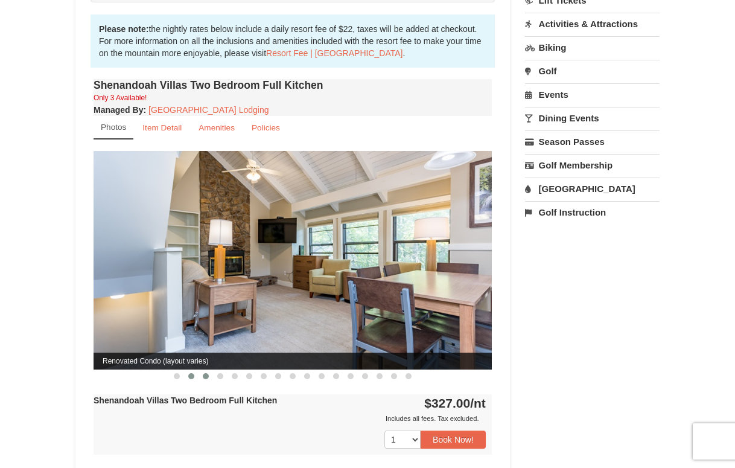
click at [205, 373] on span at bounding box center [206, 376] width 6 height 6
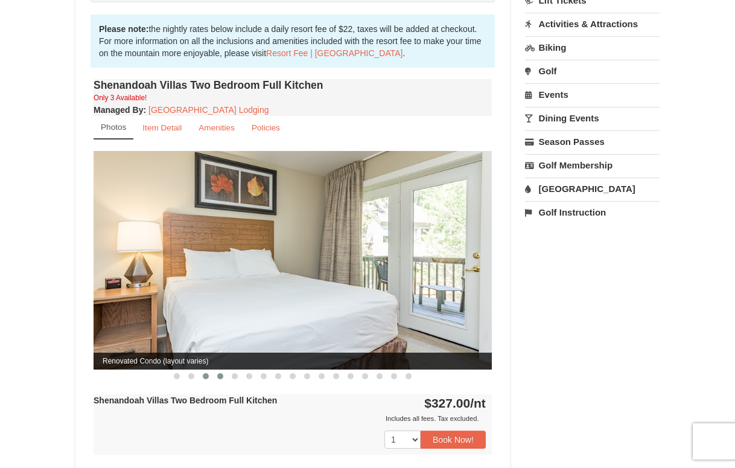
click at [216, 370] on button at bounding box center [220, 376] width 14 height 12
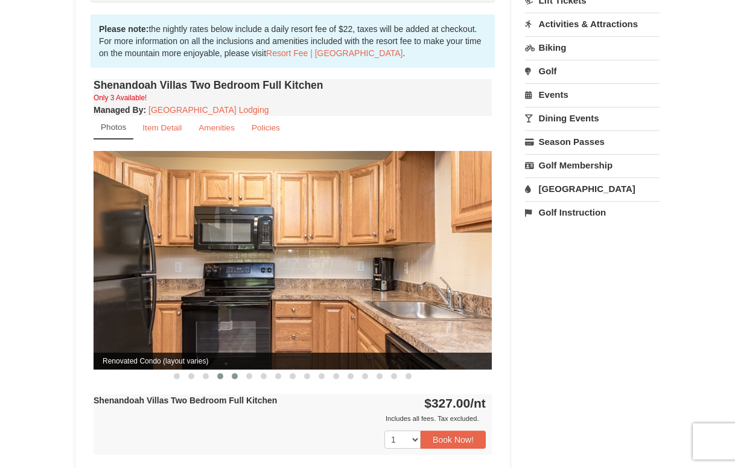
click at [235, 373] on span at bounding box center [235, 376] width 6 height 6
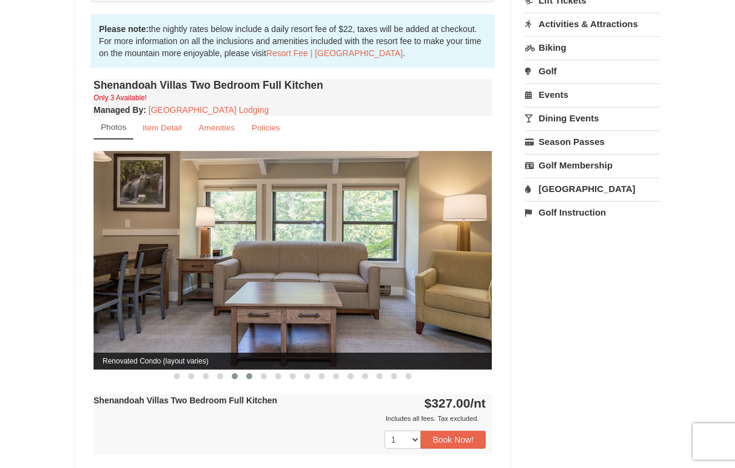
click at [247, 373] on span at bounding box center [249, 376] width 6 height 6
